Goal: Task Accomplishment & Management: Use online tool/utility

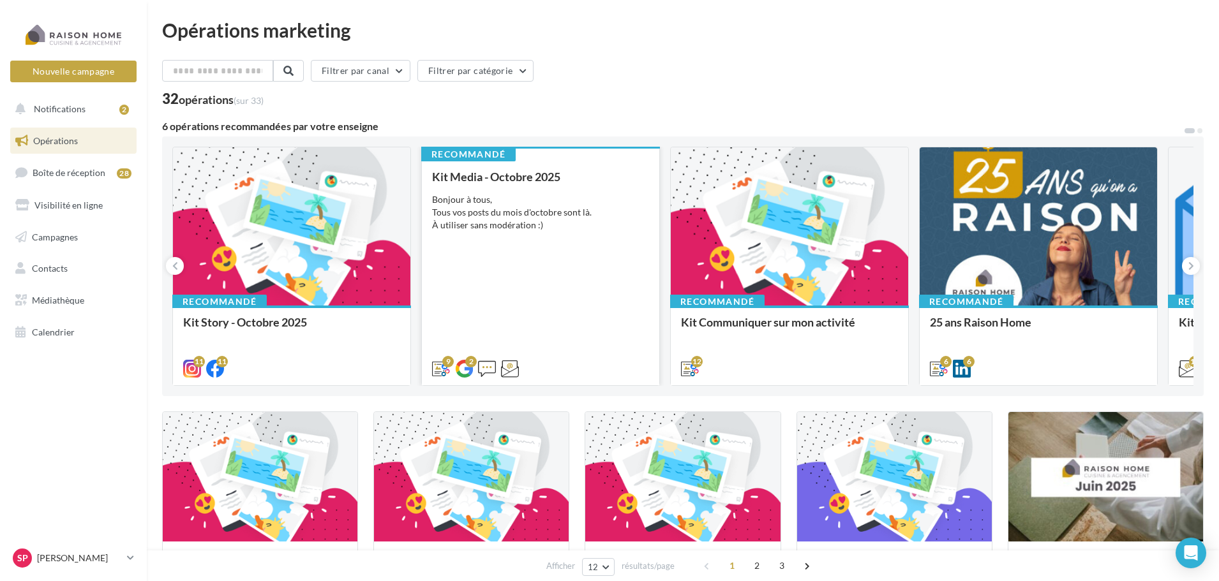
click at [537, 241] on div "Kit Media - Octobre 2025 Bonjour à tous, Tous vos posts du mois d'octobre sont …" at bounding box center [540, 272] width 217 height 204
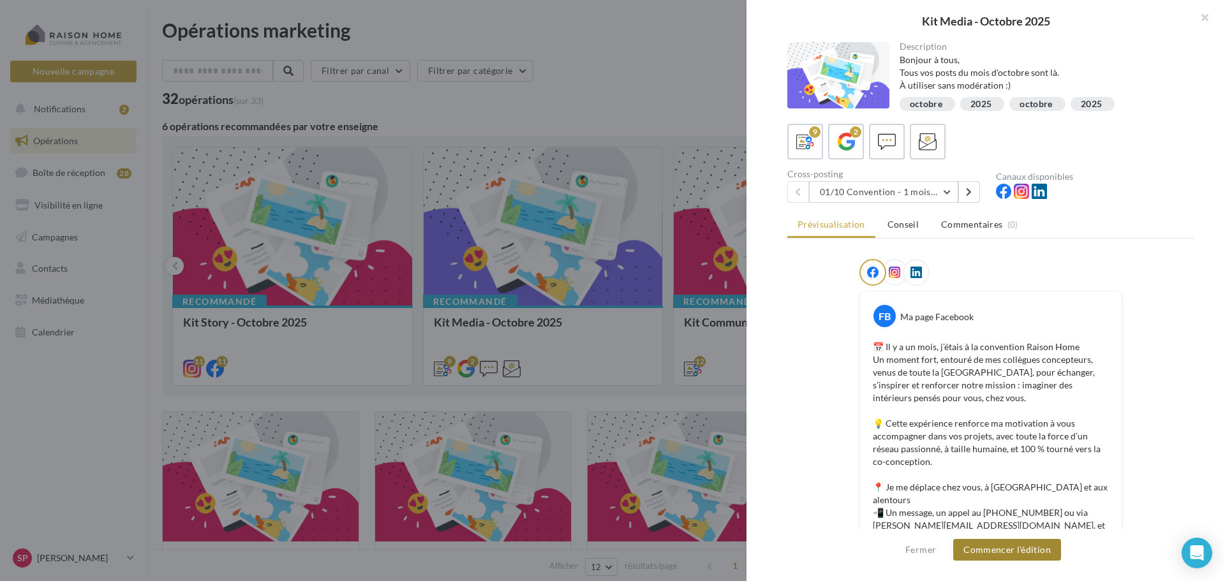
click at [1009, 551] on button "Commencer l'édition" at bounding box center [1007, 550] width 108 height 22
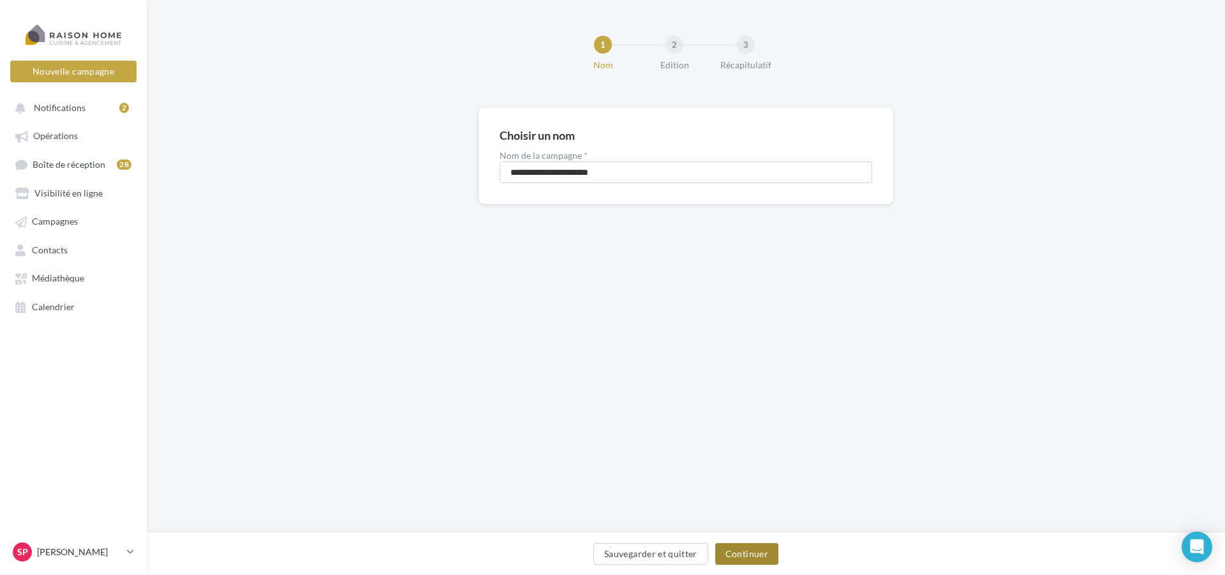
click at [755, 557] on button "Continuer" at bounding box center [746, 554] width 63 height 22
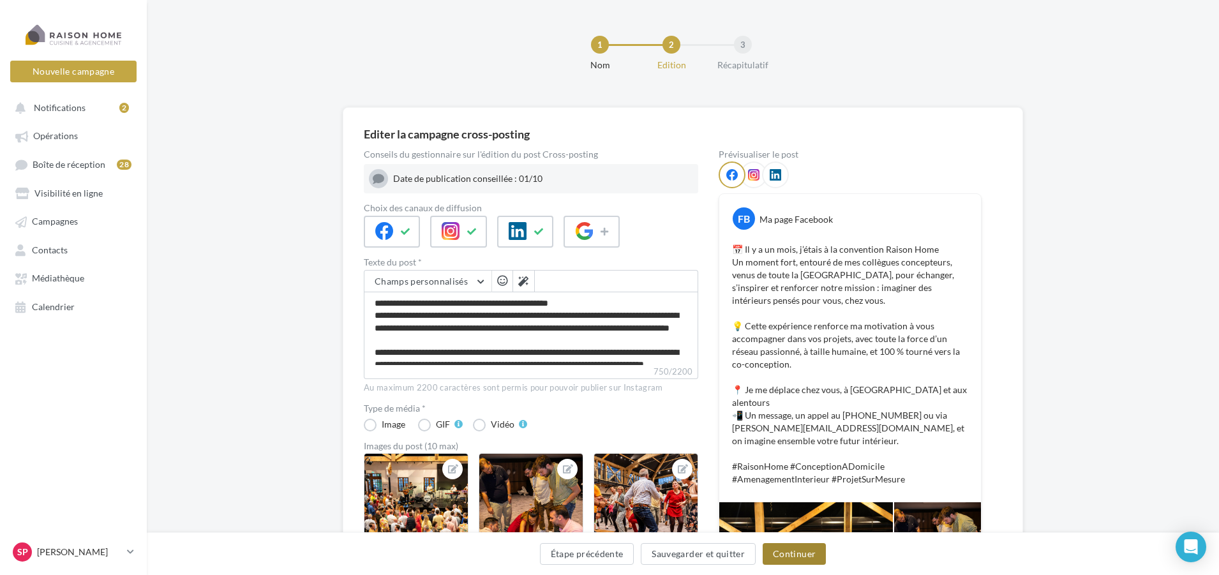
click at [785, 554] on button "Continuer" at bounding box center [793, 554] width 63 height 22
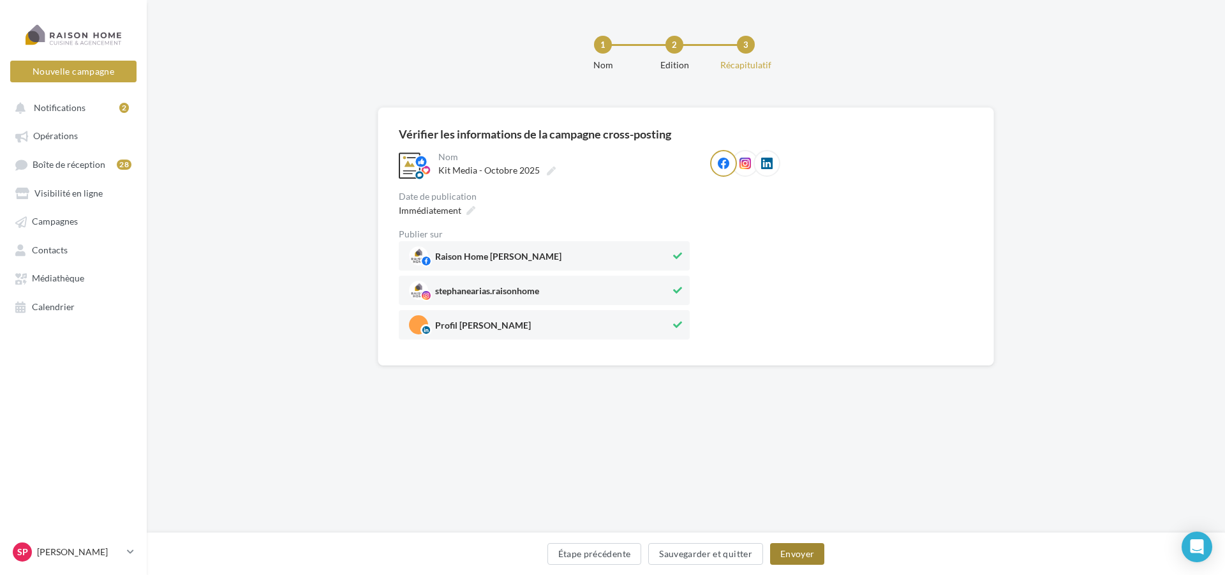
click at [788, 554] on button "Envoyer" at bounding box center [797, 554] width 54 height 22
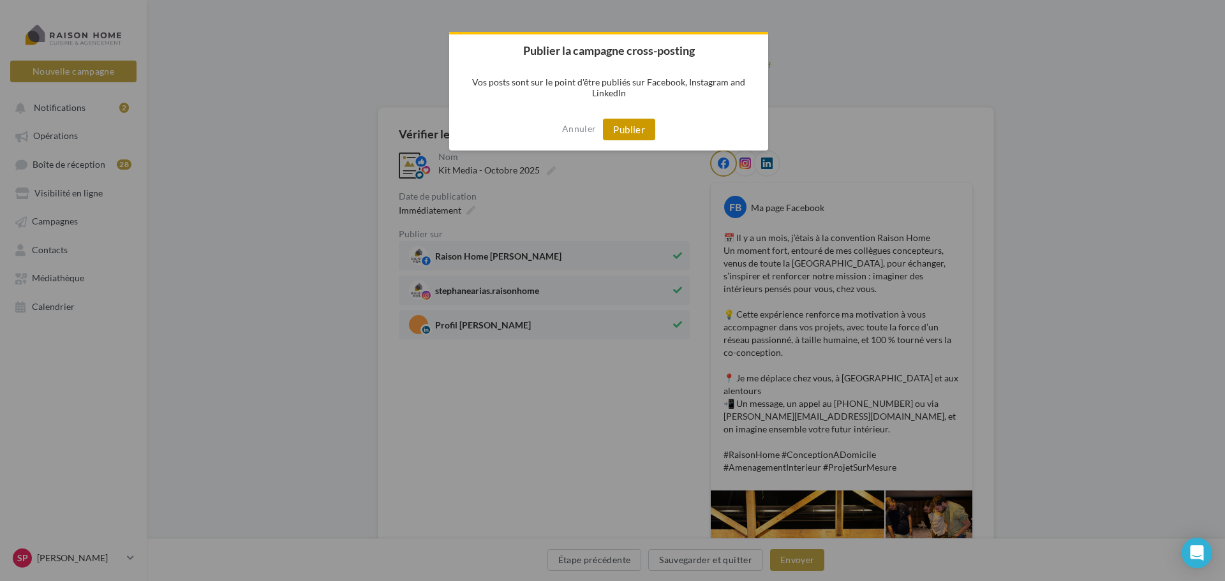
click at [630, 129] on button "Publier" at bounding box center [629, 130] width 52 height 22
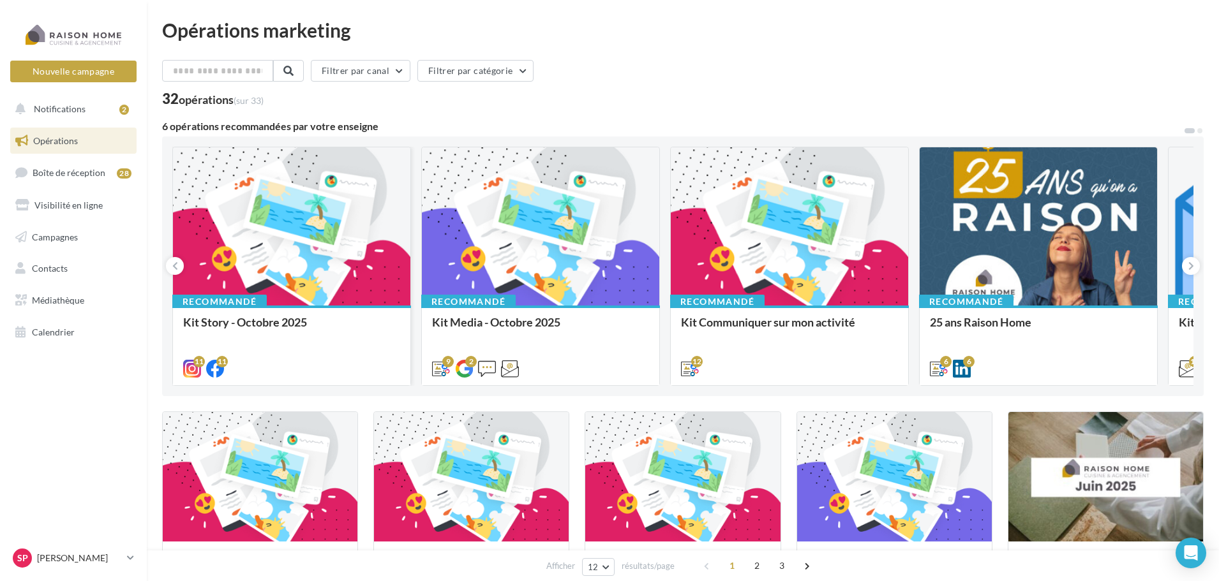
click at [346, 239] on div at bounding box center [291, 226] width 237 height 159
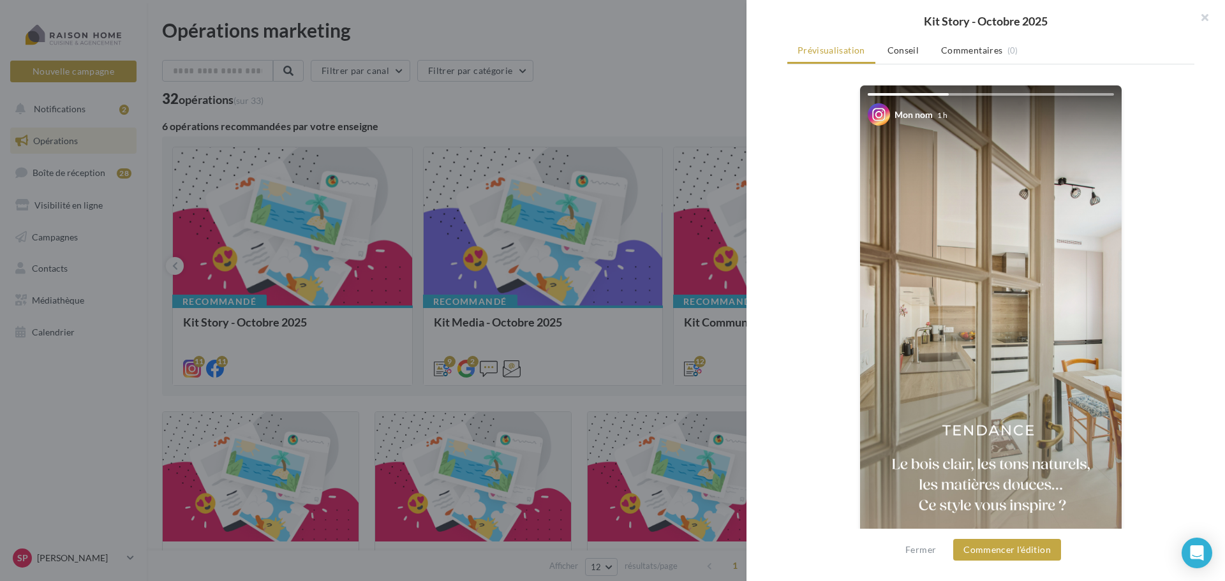
scroll to position [218, 0]
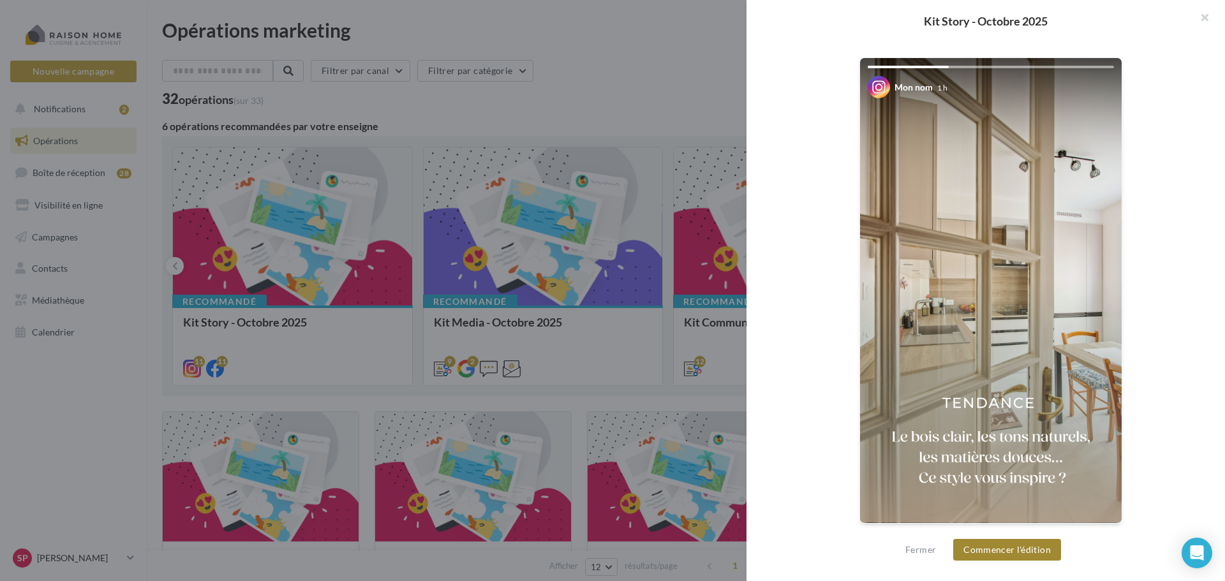
click at [969, 551] on button "Commencer l'édition" at bounding box center [1007, 550] width 108 height 22
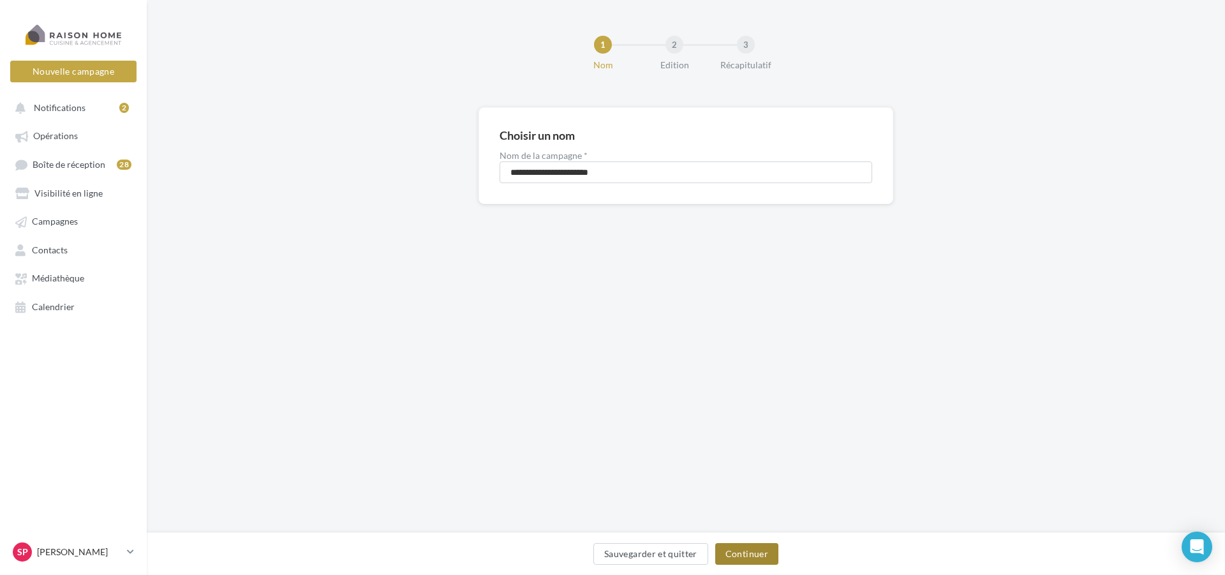
click at [757, 545] on button "Continuer" at bounding box center [746, 554] width 63 height 22
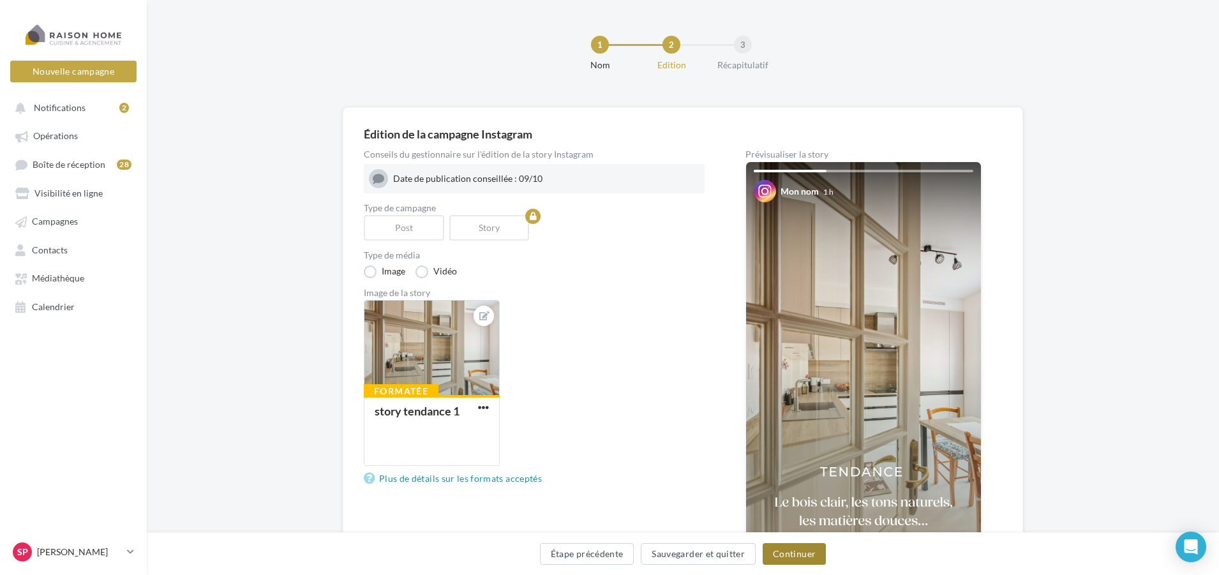
click at [789, 551] on button "Continuer" at bounding box center [793, 554] width 63 height 22
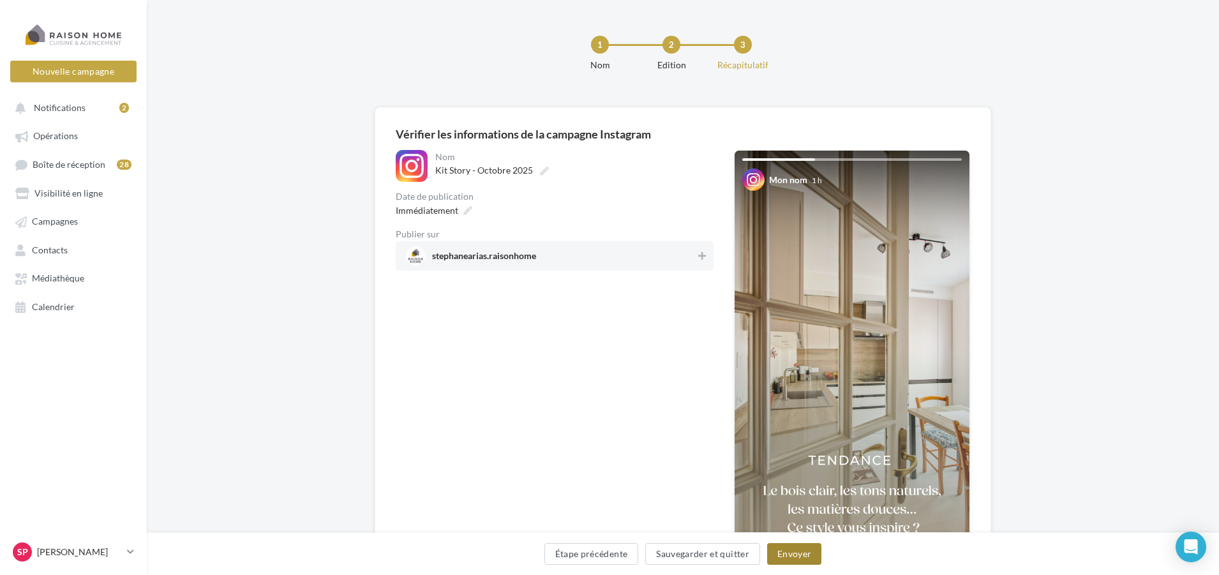
click at [794, 551] on button "Envoyer" at bounding box center [794, 554] width 54 height 22
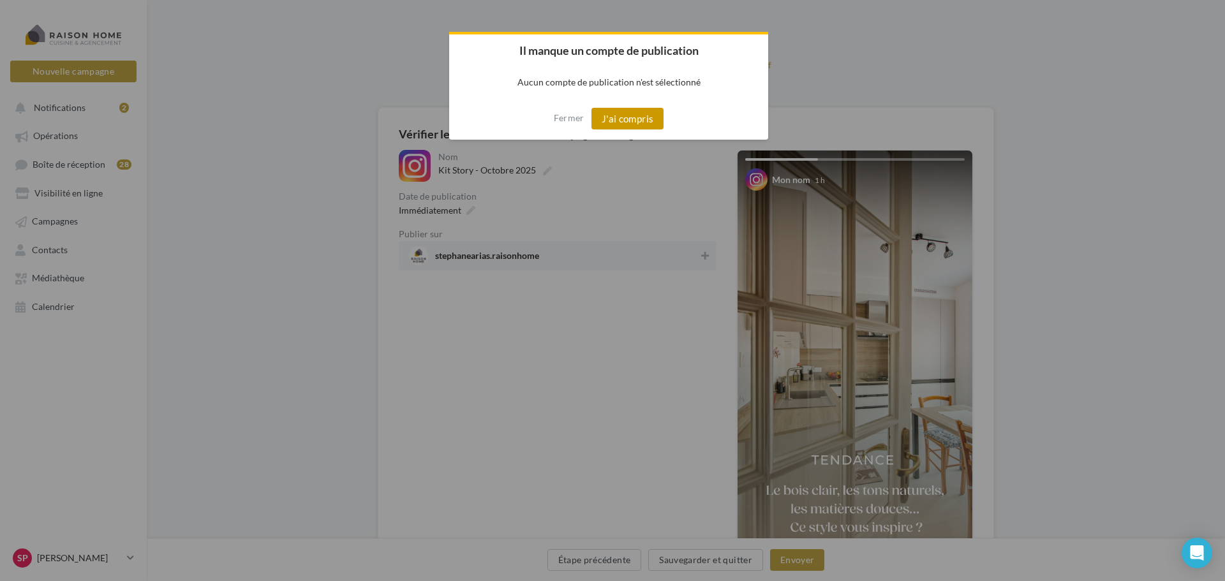
click at [611, 114] on button "J'ai compris" at bounding box center [627, 119] width 73 height 22
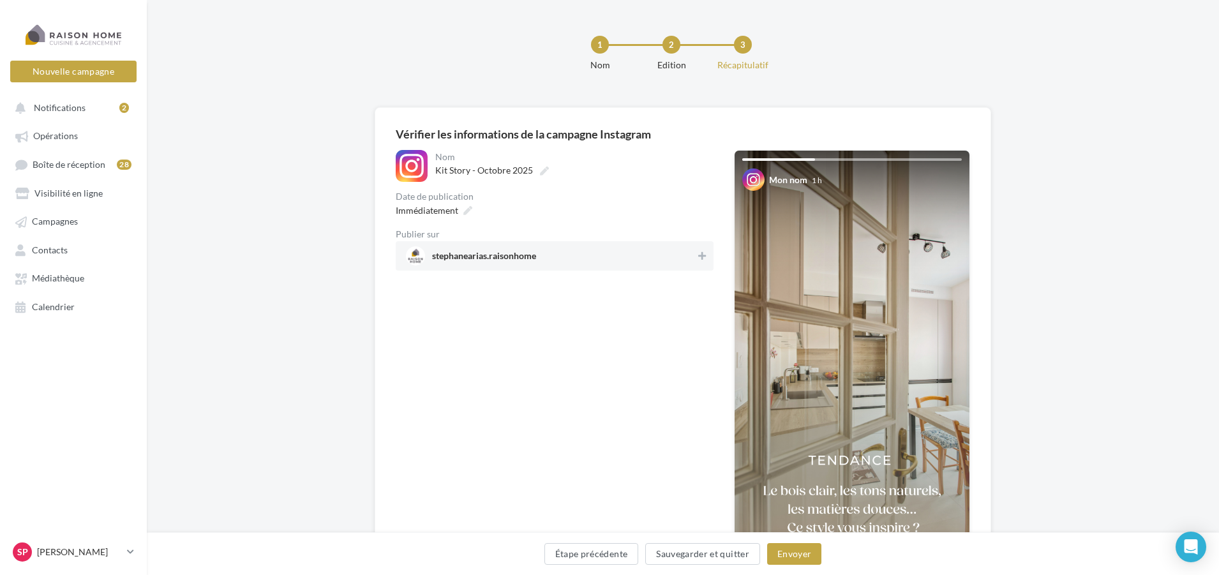
click at [549, 253] on span "stephanearias.raisonhome" at bounding box center [551, 255] width 290 height 19
click at [794, 554] on button "Envoyer" at bounding box center [794, 554] width 54 height 22
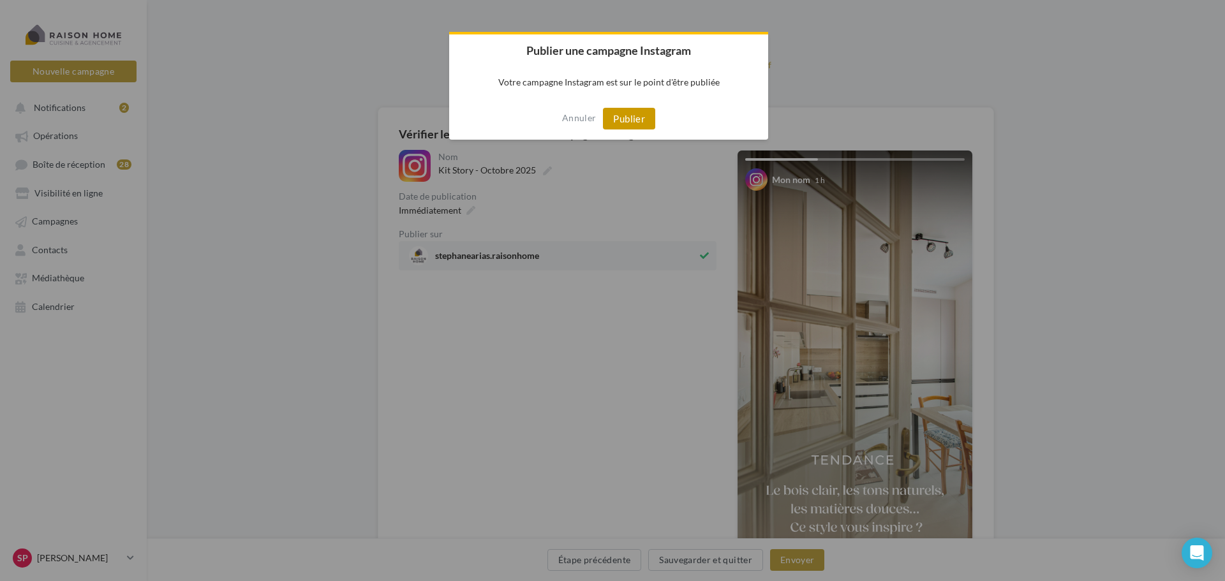
click at [628, 112] on button "Publier" at bounding box center [629, 119] width 52 height 22
